Goal: Find specific page/section: Find specific page/section

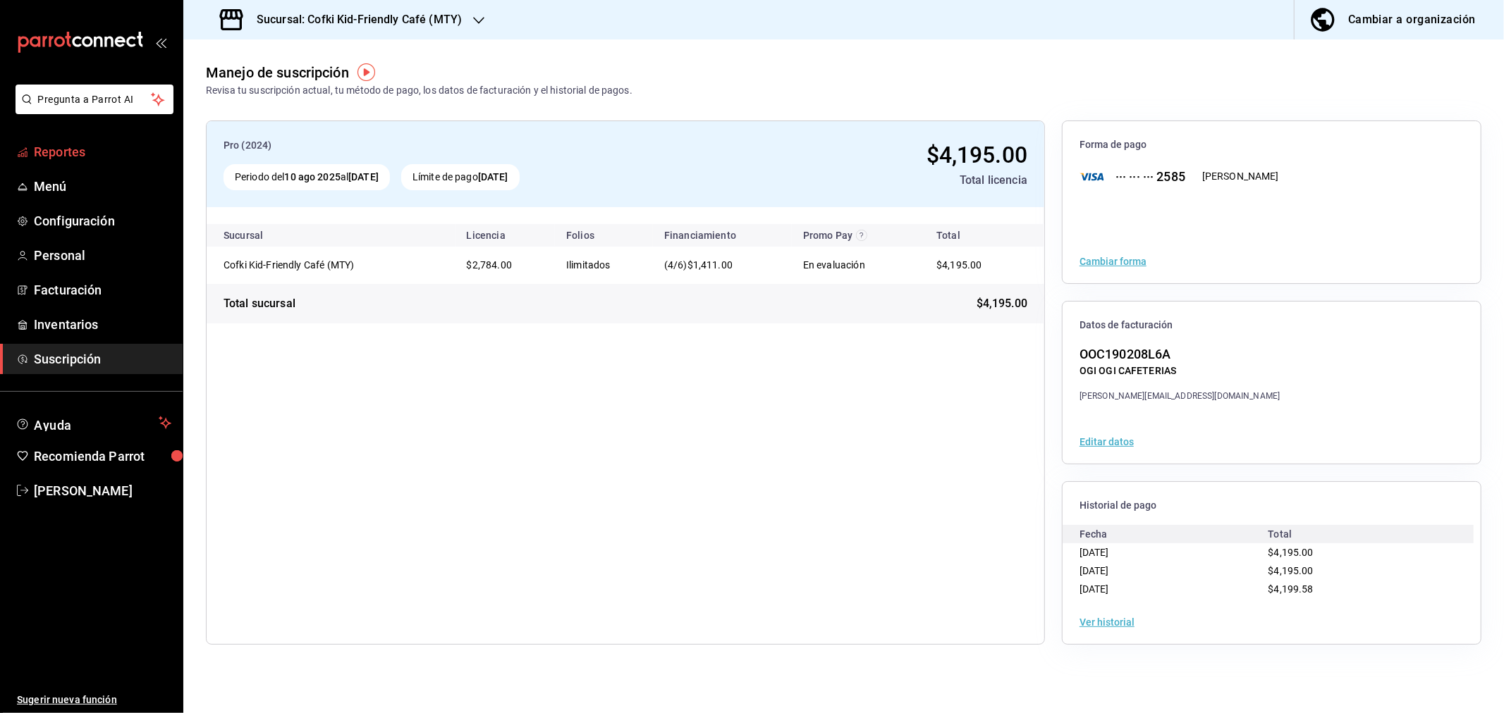
click at [41, 152] on span "Reportes" at bounding box center [102, 151] width 137 height 19
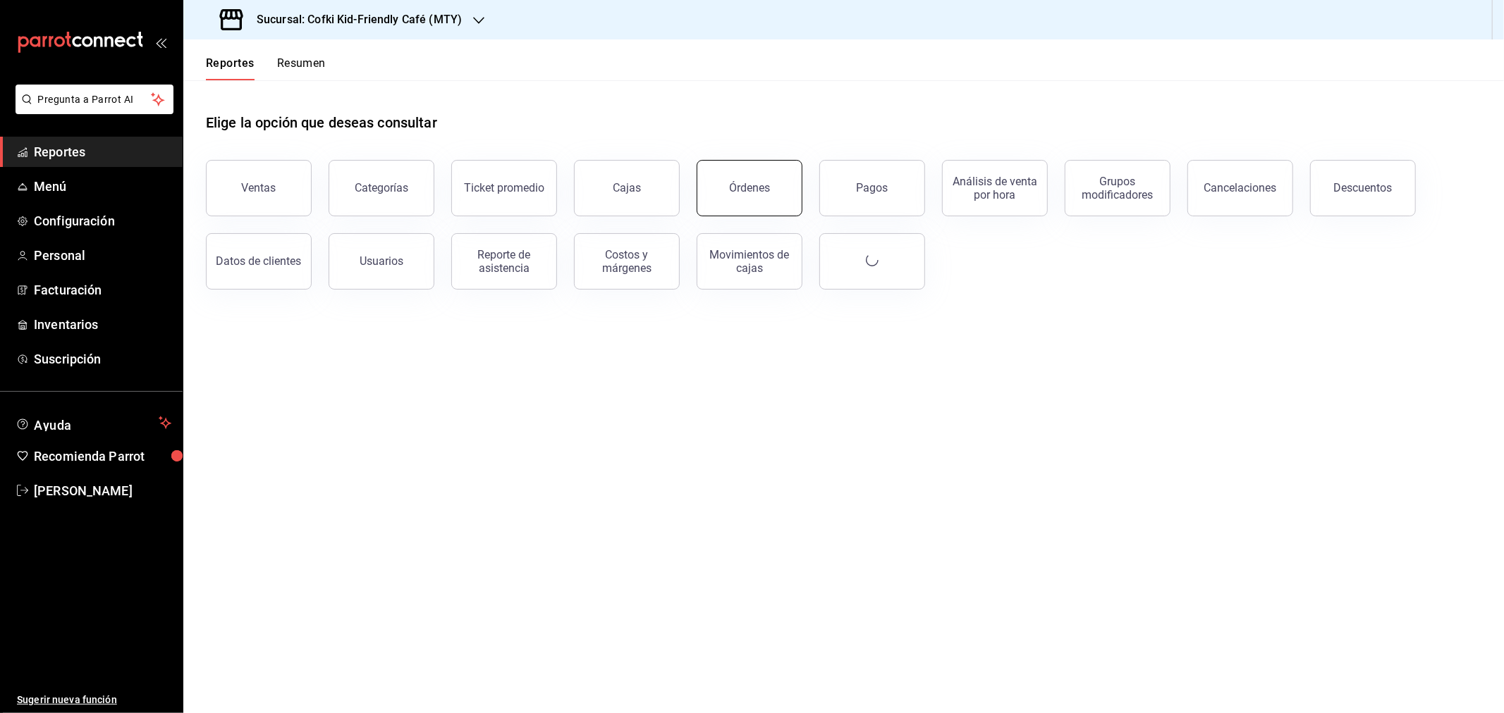
click at [749, 171] on button "Órdenes" at bounding box center [750, 188] width 106 height 56
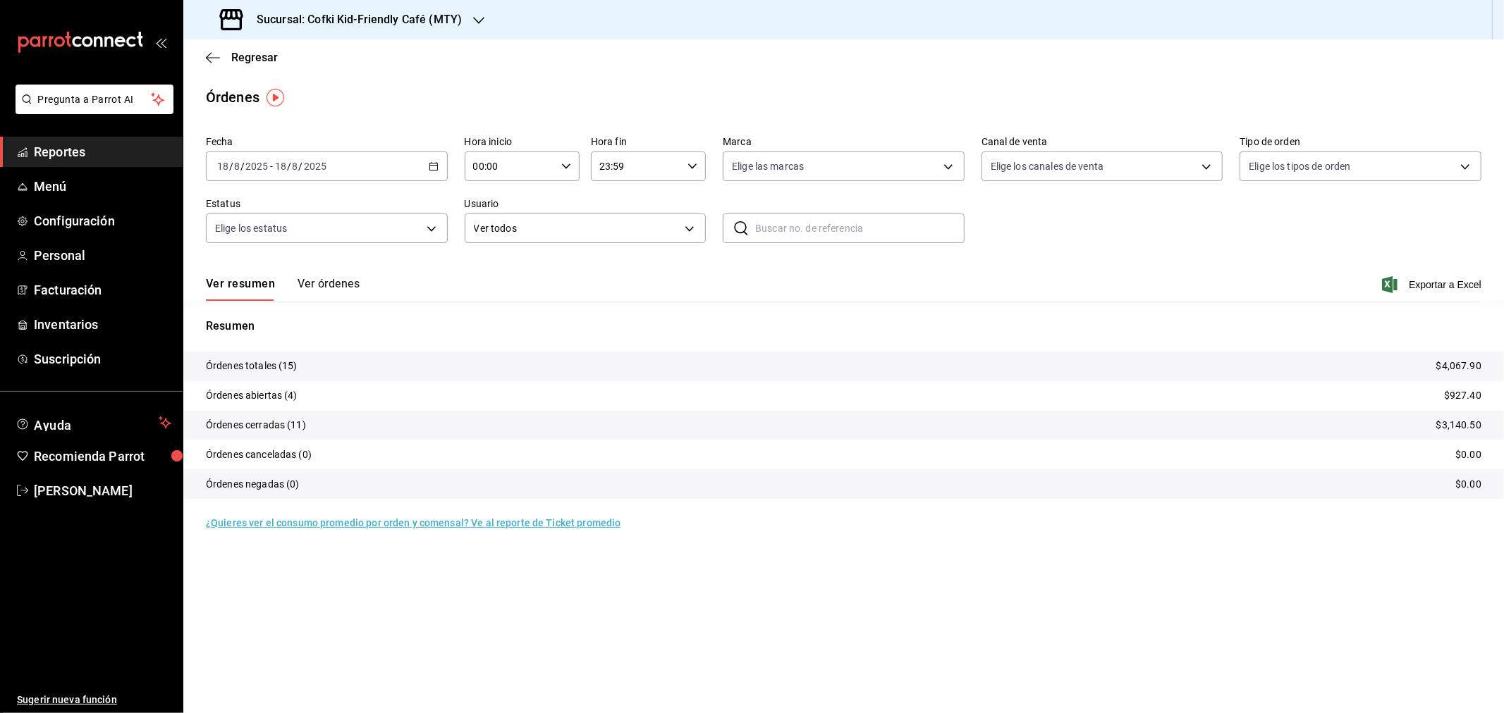
click at [326, 287] on button "Ver órdenes" at bounding box center [329, 289] width 62 height 24
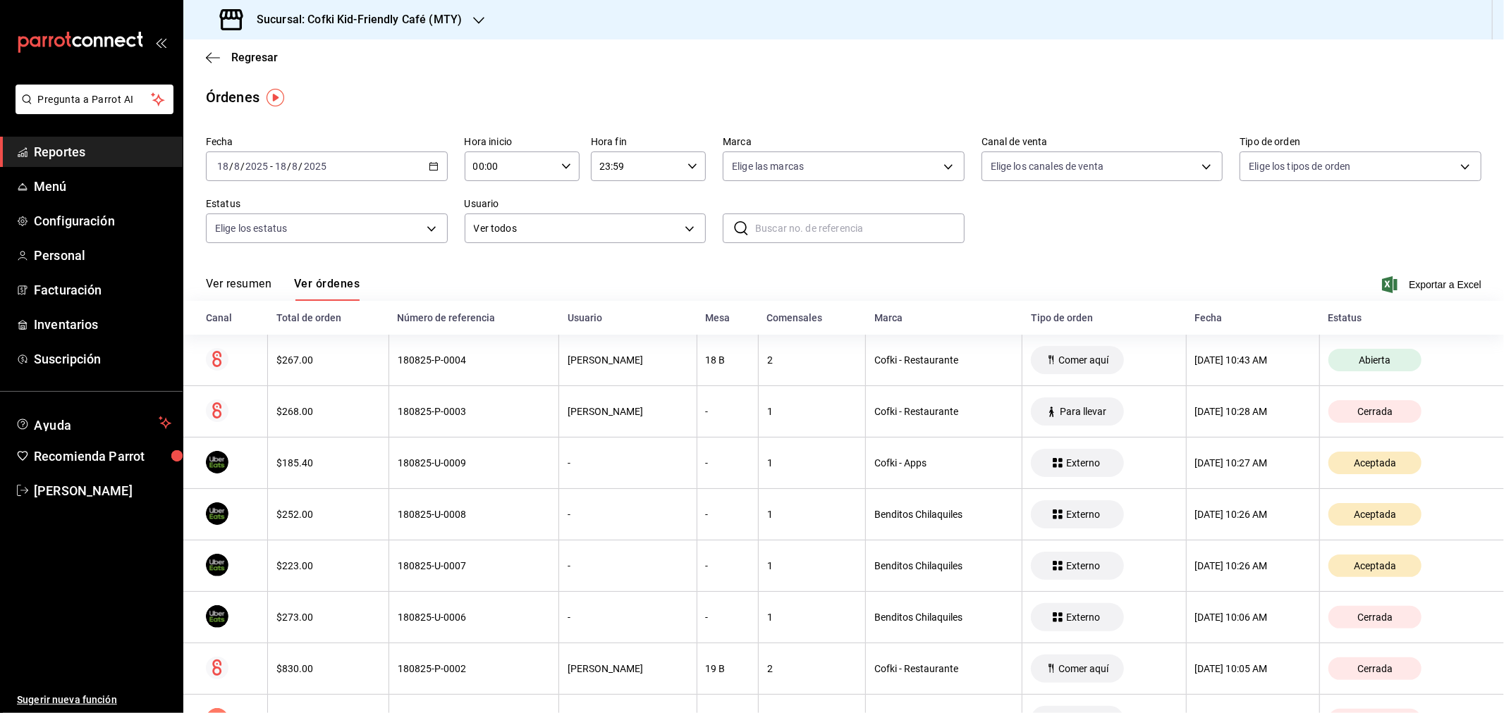
click at [244, 281] on button "Ver resumen" at bounding box center [239, 289] width 66 height 24
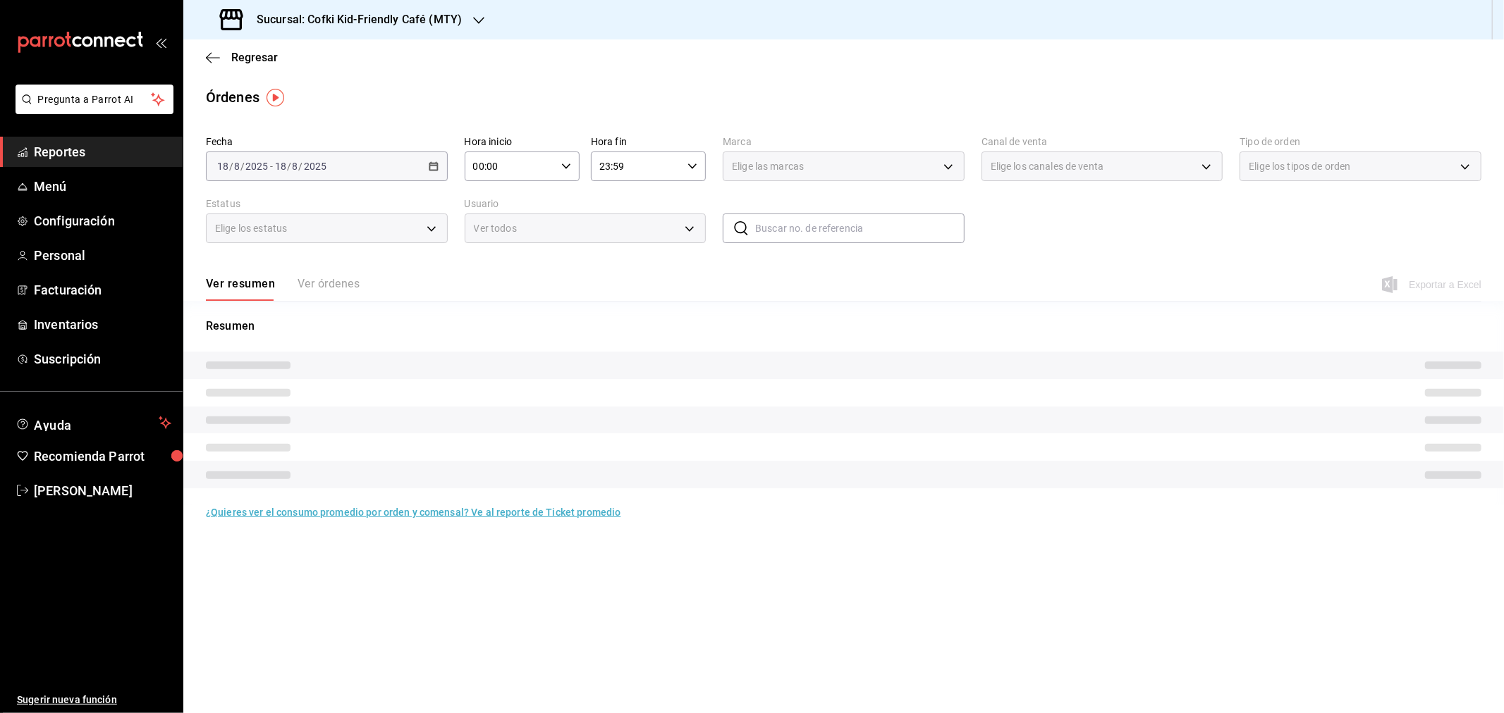
click at [404, 15] on h3 "Sucursal: Cofki Kid-Friendly Café (MTY)" at bounding box center [353, 19] width 216 height 17
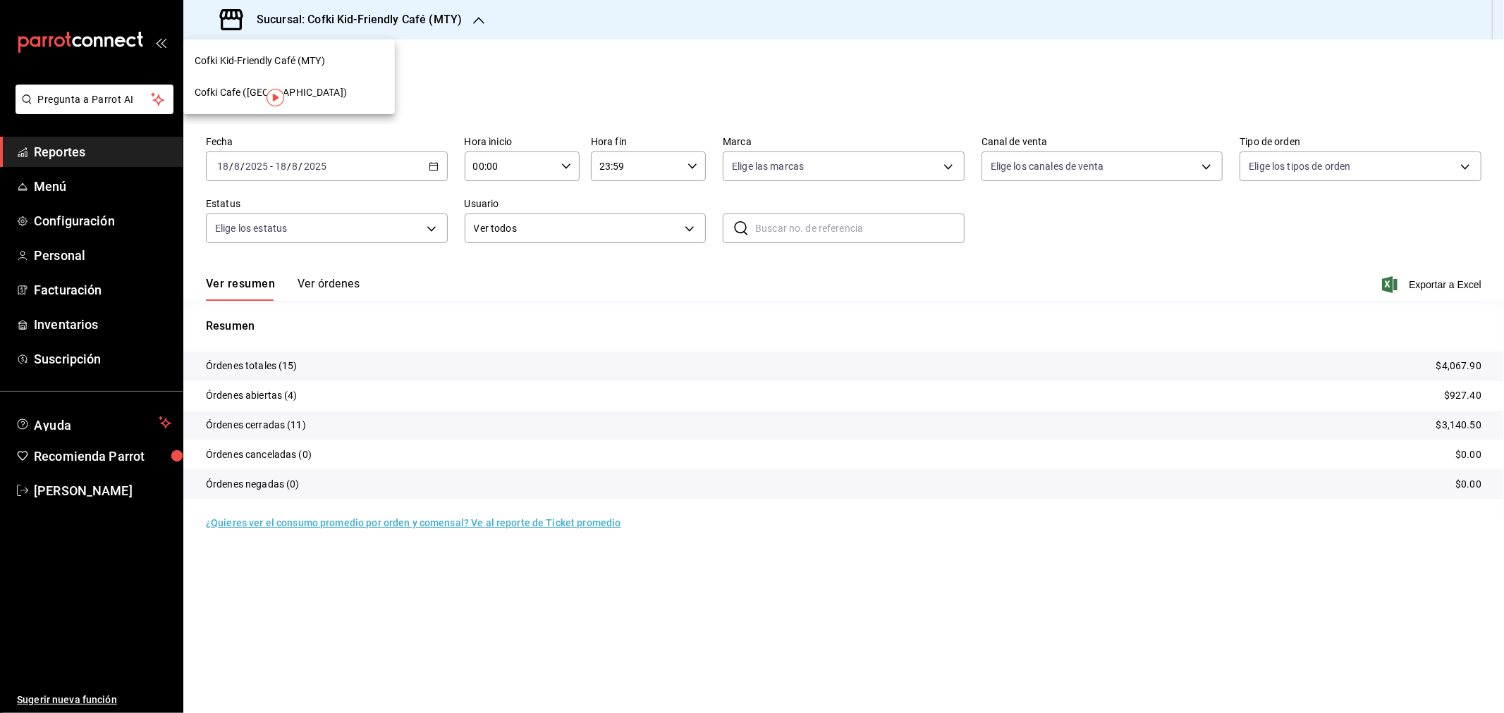
click at [315, 82] on div "Cofki Cafe ([GEOGRAPHIC_DATA])" at bounding box center [289, 93] width 212 height 32
click at [311, 283] on button "Ver órdenes" at bounding box center [329, 289] width 62 height 24
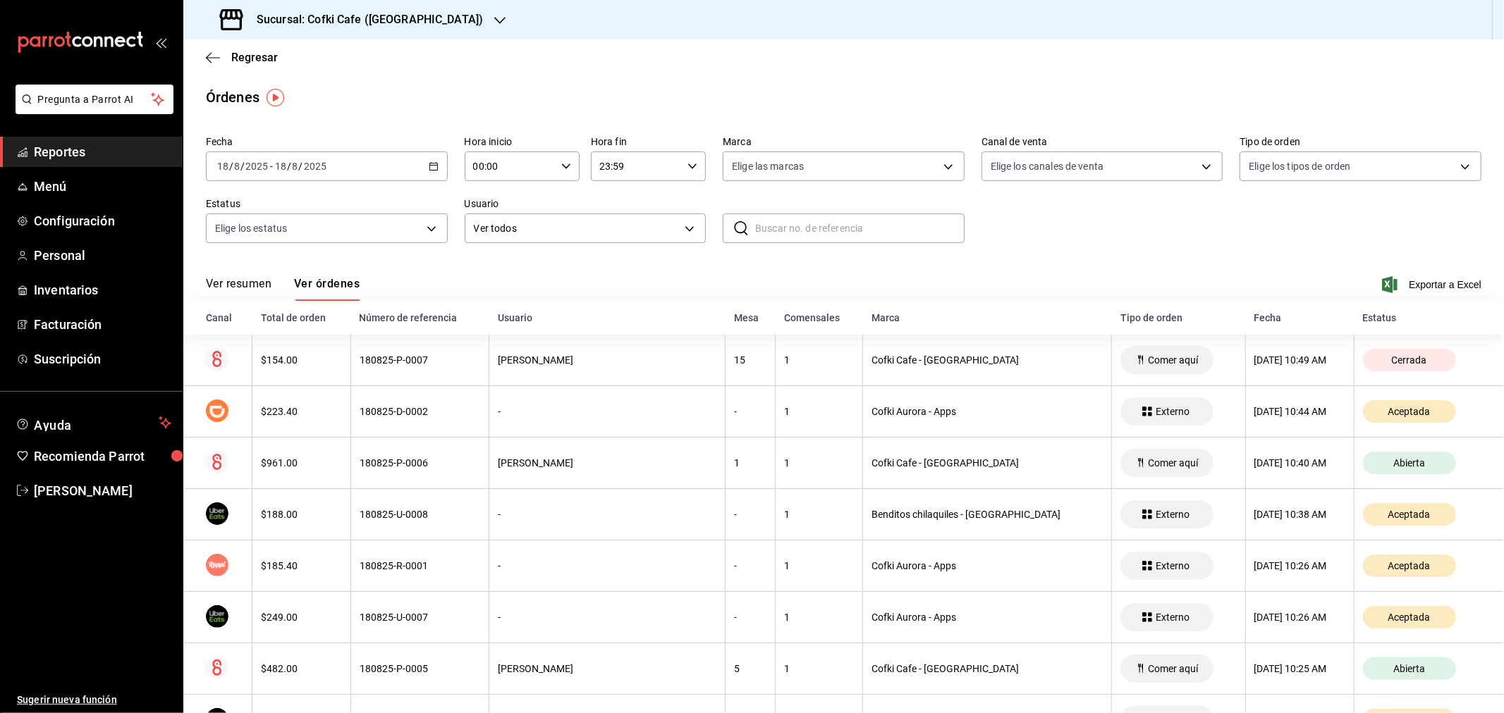
click at [245, 283] on button "Ver resumen" at bounding box center [239, 289] width 66 height 24
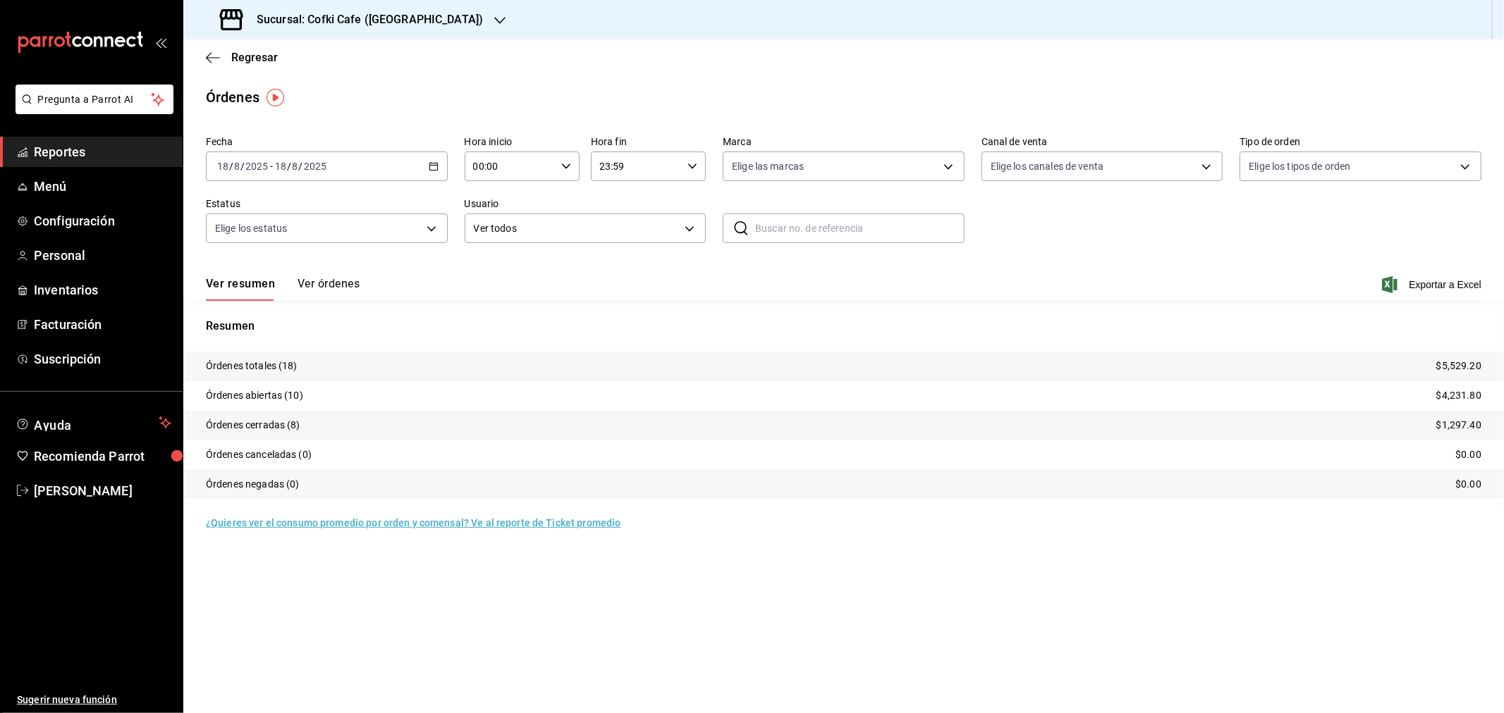
click at [283, 54] on div "Regresar" at bounding box center [843, 57] width 1321 height 36
click at [252, 57] on span "Regresar" at bounding box center [254, 57] width 47 height 13
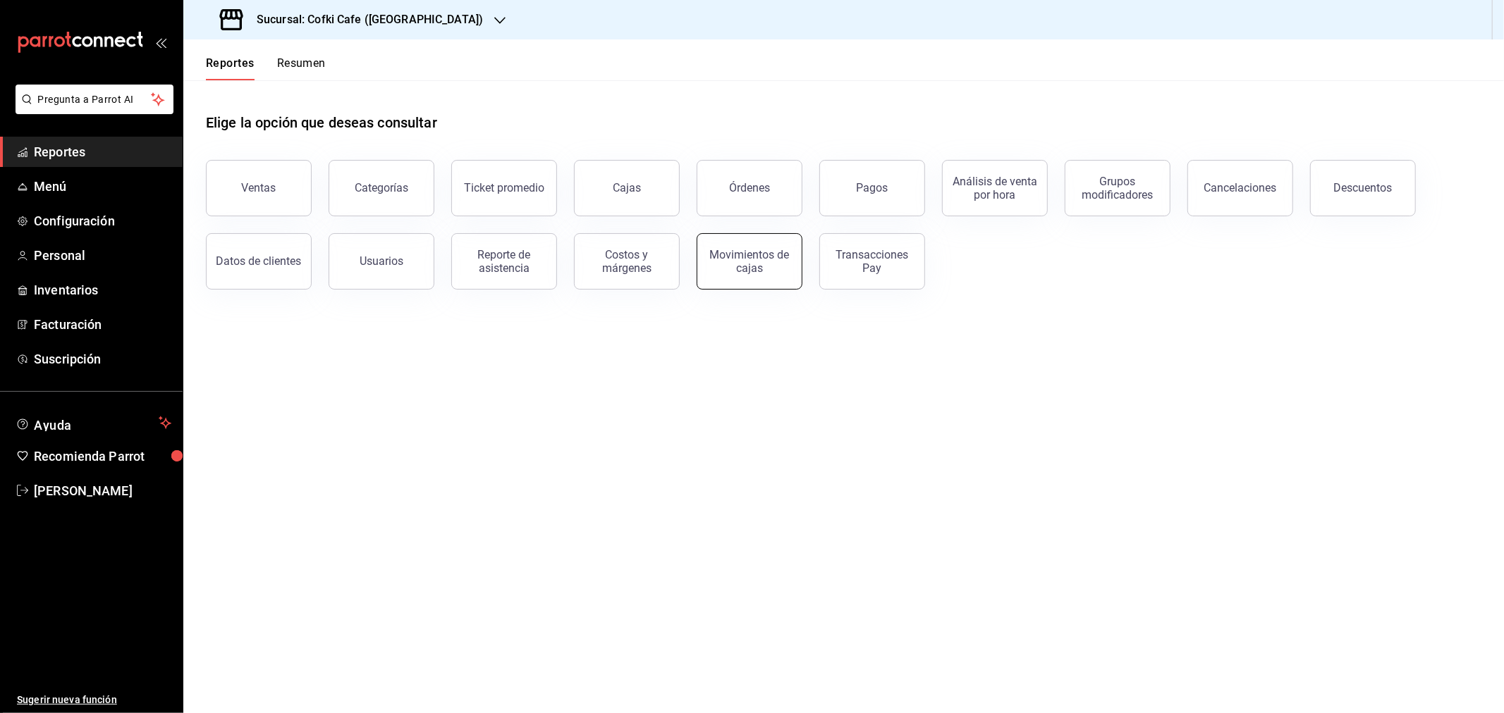
click at [731, 276] on button "Movimientos de cajas" at bounding box center [750, 261] width 106 height 56
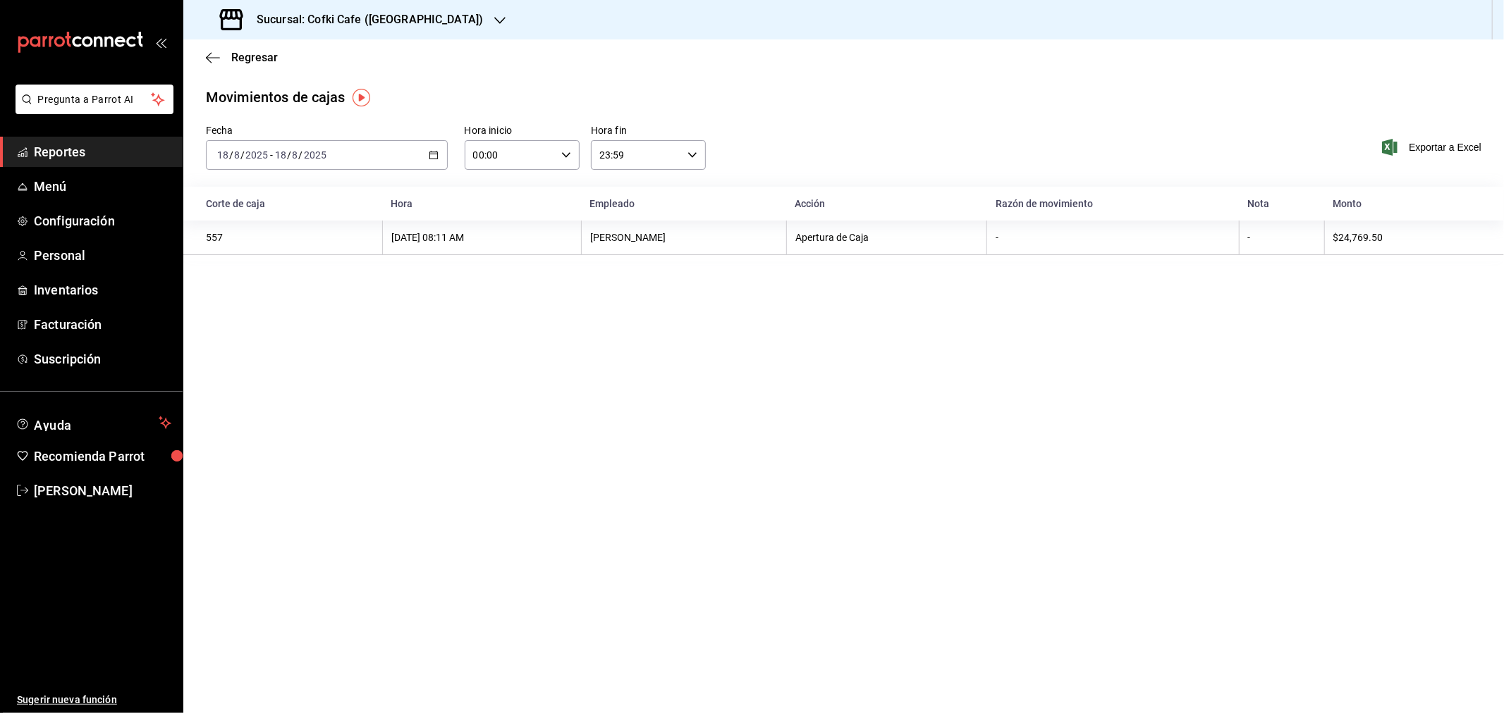
click at [422, 17] on div "Sucursal: Cofki Cafe ([GEOGRAPHIC_DATA])" at bounding box center [353, 19] width 317 height 39
click at [307, 66] on span "Cofki Kid-Friendly Café (MTY)" at bounding box center [260, 61] width 130 height 15
